Goal: Transaction & Acquisition: Purchase product/service

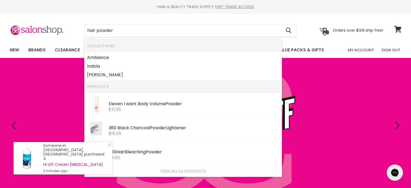
type input "hair powder\"
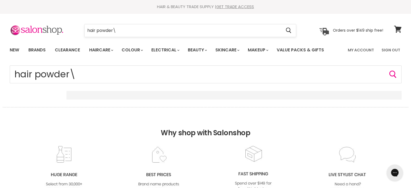
click at [193, 34] on input "hair powder\" at bounding box center [183, 30] width 197 height 12
click button "Cancel" at bounding box center [0, 0] width 0 height 0
type input "hair powder\"
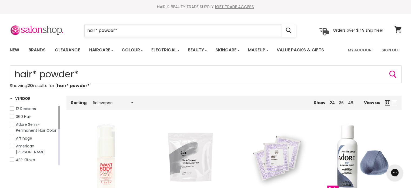
click at [140, 34] on input "hair* powder*" at bounding box center [183, 30] width 197 height 12
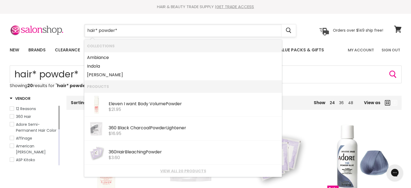
type input "hair* powder"
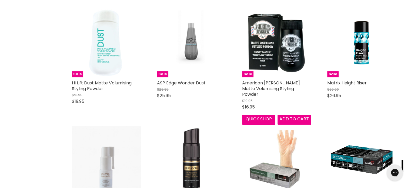
scroll to position [459, 0]
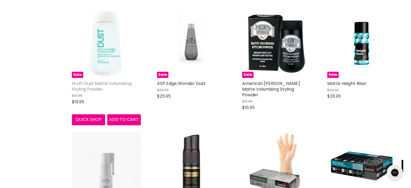
click at [105, 82] on link "Hi Lift Dust Matte Volumising Styling Powder" at bounding box center [102, 86] width 60 height 12
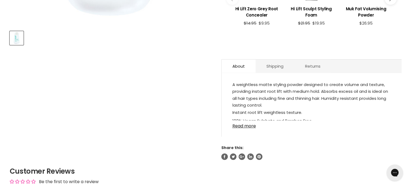
scroll to position [243, 0]
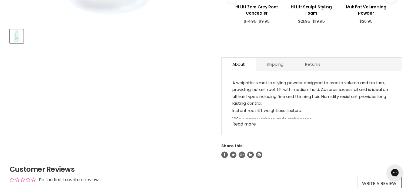
click at [240, 118] on link "Read more" at bounding box center [311, 122] width 158 height 8
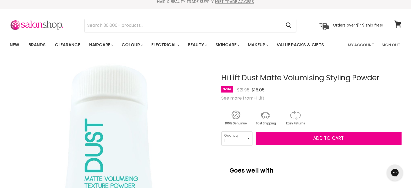
scroll to position [0, 0]
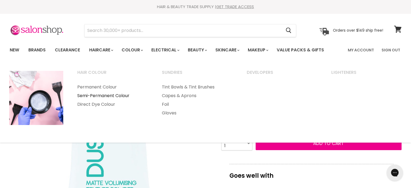
click at [90, 96] on link "Semi-Permanent Colour" at bounding box center [113, 95] width 84 height 9
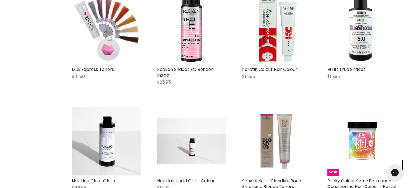
scroll to position [621, 0]
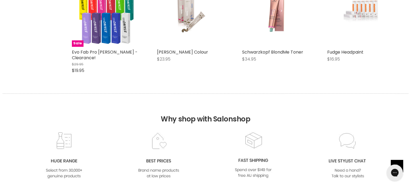
scroll to position [2621, 0]
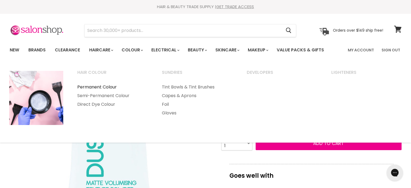
click at [79, 83] on link "Permanent Colour" at bounding box center [113, 87] width 84 height 9
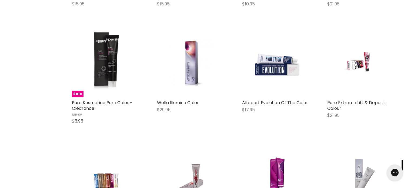
scroll to position [1324, 0]
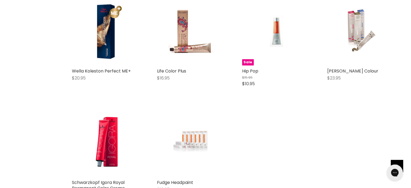
scroll to position [1837, 0]
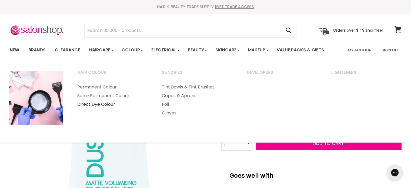
click at [101, 104] on link "Direct Dye Colour" at bounding box center [113, 104] width 84 height 9
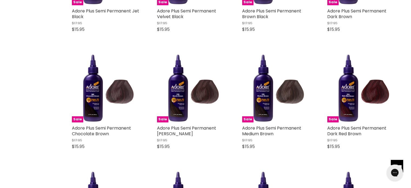
scroll to position [1297, 0]
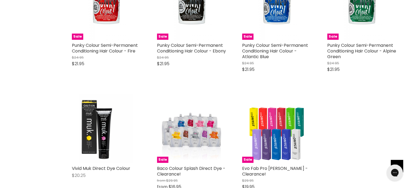
scroll to position [2162, 0]
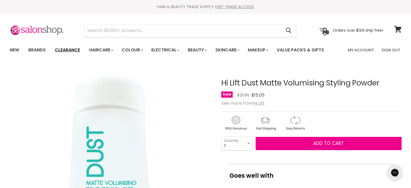
click at [76, 50] on link "Clearance" at bounding box center [67, 49] width 33 height 11
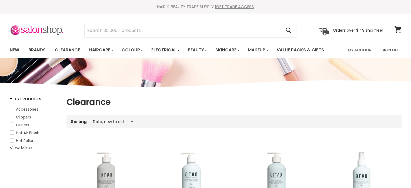
select select "created-descending"
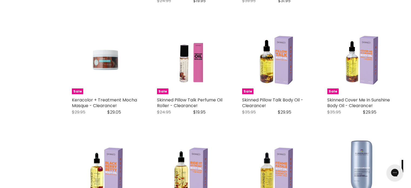
scroll to position [1135, 0]
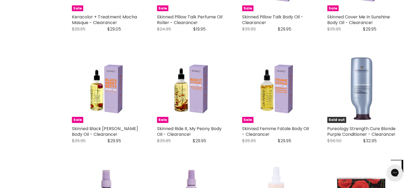
scroll to position [1270, 0]
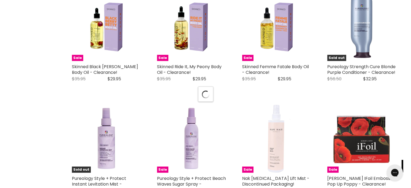
select select "created-descending"
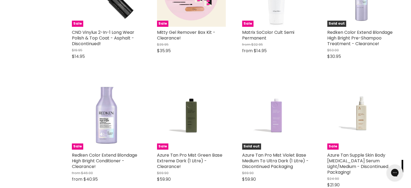
scroll to position [2648, 0]
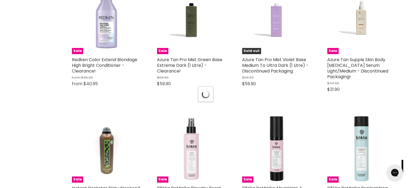
scroll to position [2729, 0]
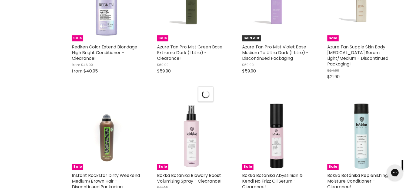
select select "created-descending"
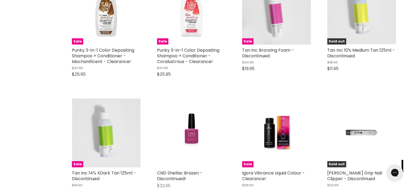
scroll to position [3485, 0]
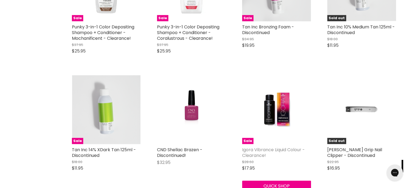
click at [252, 146] on link "Igora Vibrance Liquid Colour - Clearance!" at bounding box center [273, 152] width 63 height 12
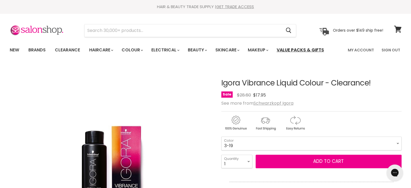
click at [299, 49] on link "Value Packs & Gifts" at bounding box center [300, 49] width 55 height 11
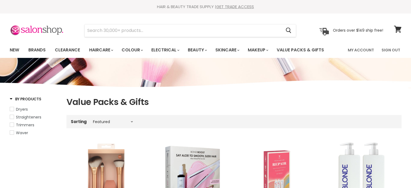
select select "manual"
